Goal: Transaction & Acquisition: Purchase product/service

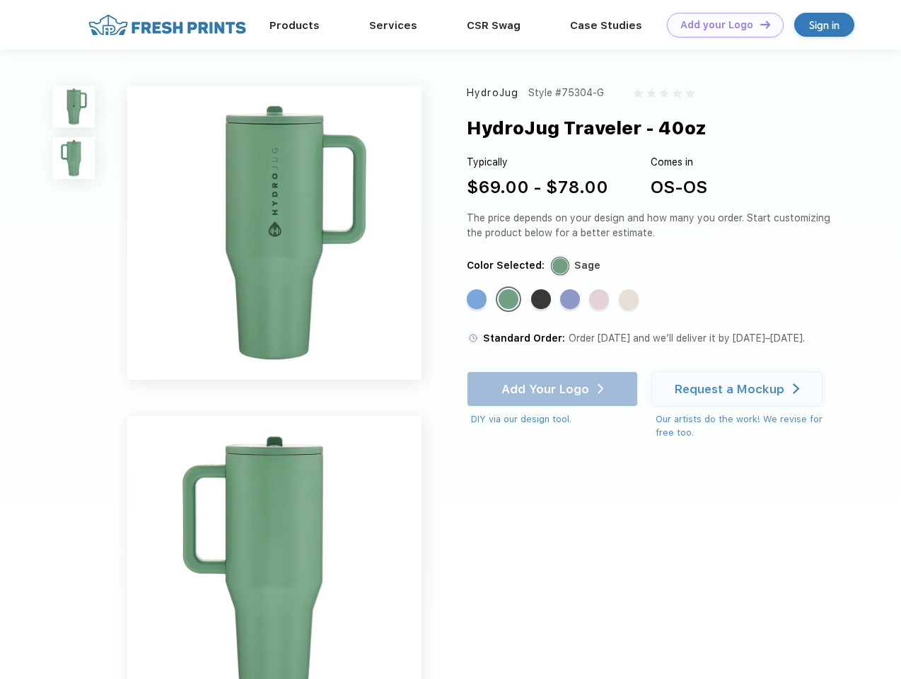
click at [720, 25] on link "Add your Logo Design Tool" at bounding box center [725, 25] width 117 height 25
click at [0, 0] on div "Design Tool" at bounding box center [0, 0] width 0 height 0
click at [759, 24] on link "Add your Logo Design Tool" at bounding box center [725, 25] width 117 height 25
click at [74, 106] on img at bounding box center [74, 107] width 42 height 42
click at [74, 158] on img at bounding box center [74, 158] width 42 height 42
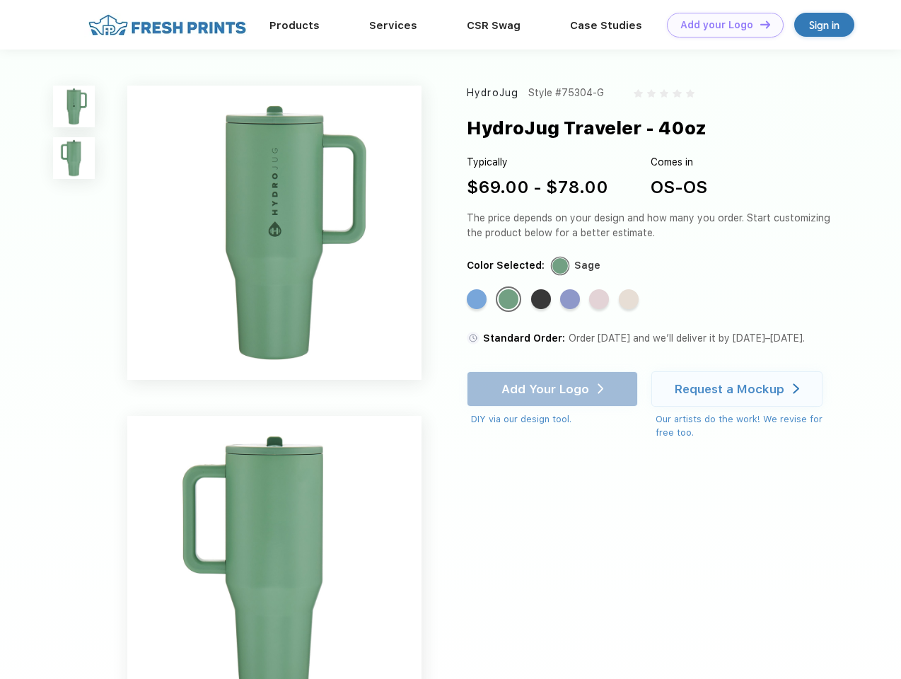
click at [478, 300] on div "Standard Color" at bounding box center [477, 299] width 20 height 20
click at [510, 300] on div "Standard Color" at bounding box center [508, 299] width 20 height 20
click at [542, 300] on div "Standard Color" at bounding box center [541, 299] width 20 height 20
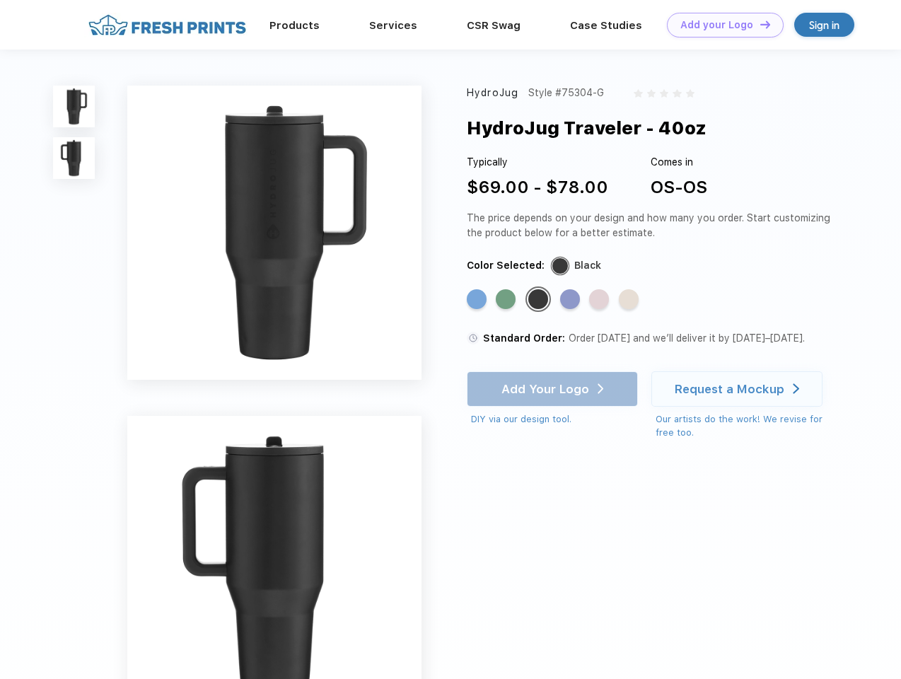
click at [571, 300] on div "Standard Color" at bounding box center [570, 299] width 20 height 20
click at [600, 300] on div "Standard Color" at bounding box center [599, 299] width 20 height 20
